Goal: Task Accomplishment & Management: Manage account settings

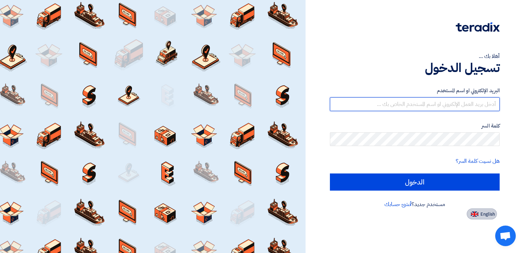
type input "[EMAIL_ADDRESS][DOMAIN_NAME]"
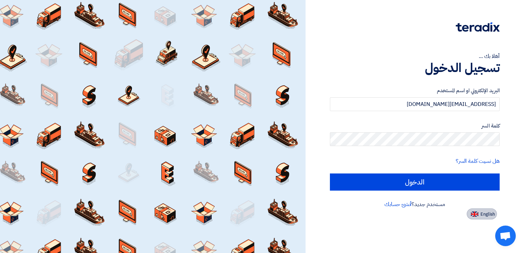
click at [474, 214] on img at bounding box center [475, 214] width 8 height 5
type input "Sign in"
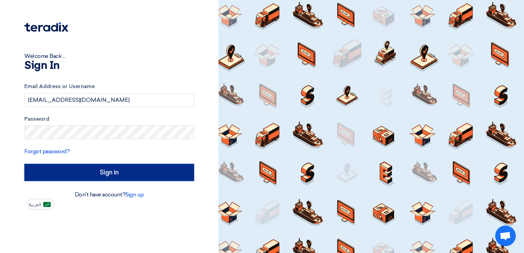
click at [127, 172] on input "Sign in" at bounding box center [109, 172] width 170 height 17
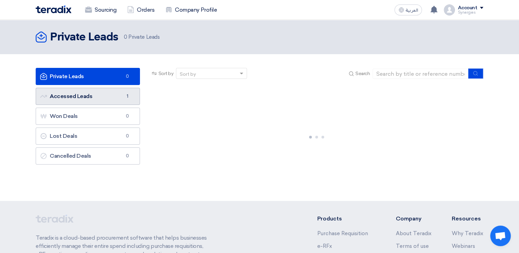
click at [77, 96] on link "Accessed Leads Accessed Leads 1" at bounding box center [88, 96] width 104 height 17
